Goal: Navigation & Orientation: Find specific page/section

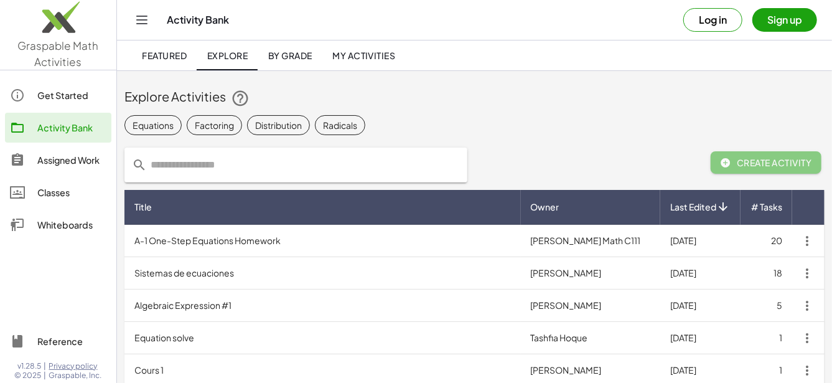
click at [354, 59] on span "My Activities" at bounding box center [364, 55] width 64 height 11
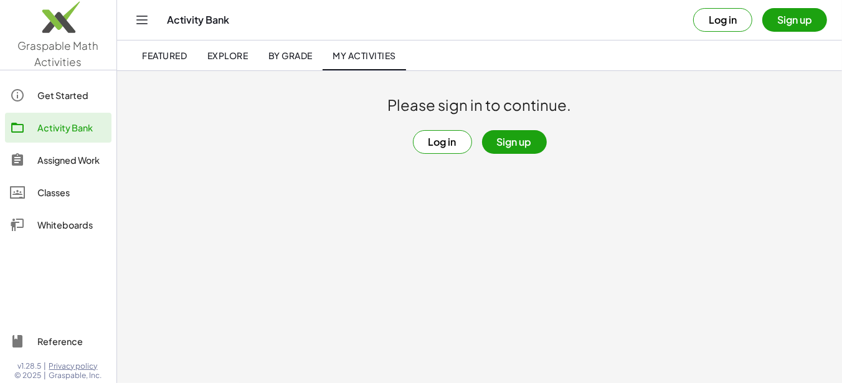
click at [287, 62] on link "By Grade" at bounding box center [290, 55] width 64 height 30
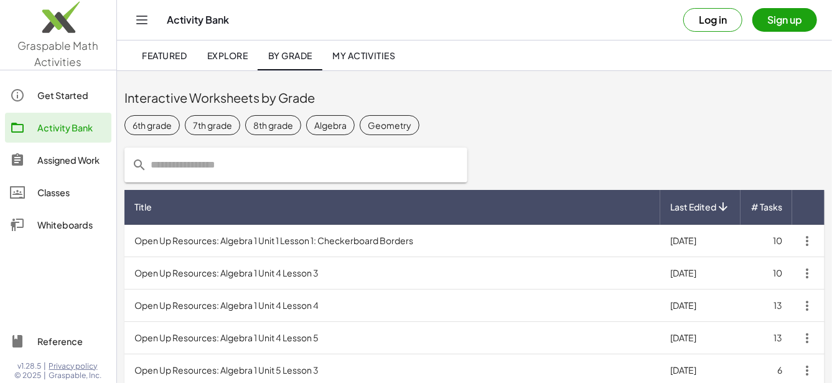
click at [212, 61] on link "Explore" at bounding box center [227, 55] width 61 height 30
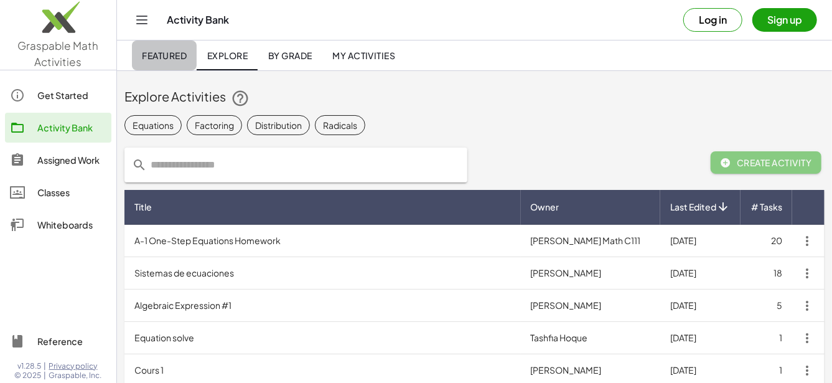
click at [157, 60] on link "Featured" at bounding box center [164, 55] width 65 height 30
